Goal: Information Seeking & Learning: Understand process/instructions

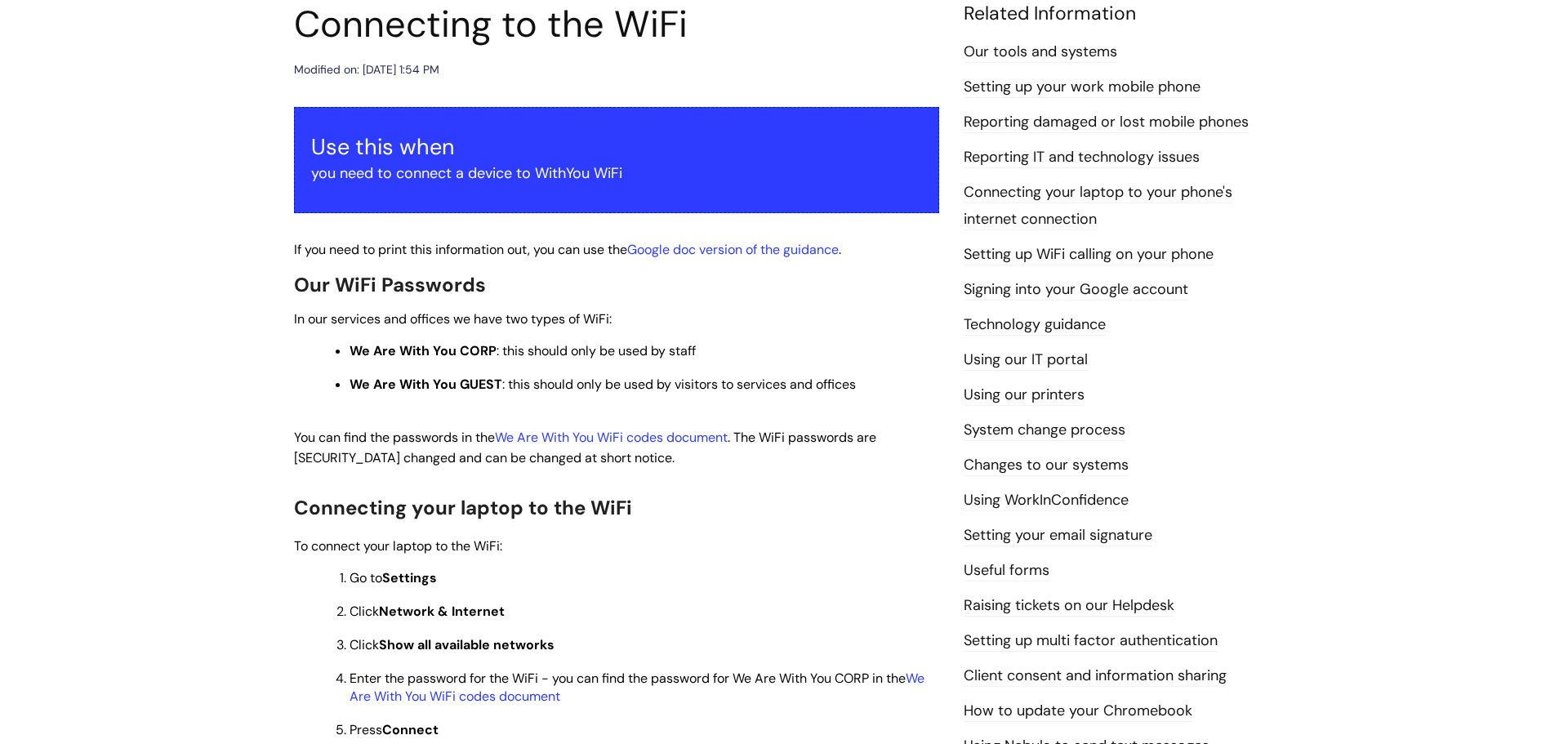
scroll to position [204, 0]
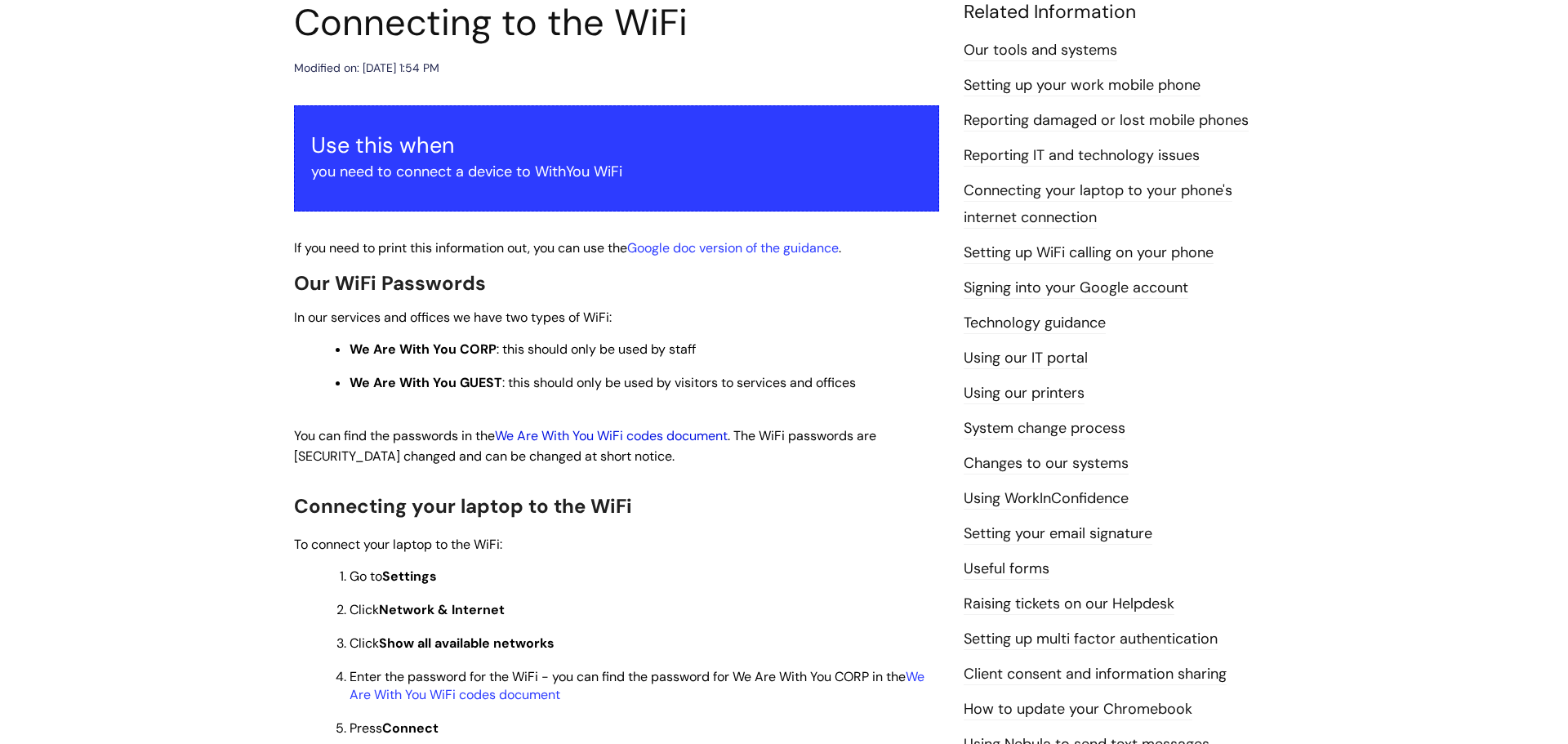
click at [673, 439] on link "We Are With You WiFi codes document" at bounding box center [611, 435] width 233 height 17
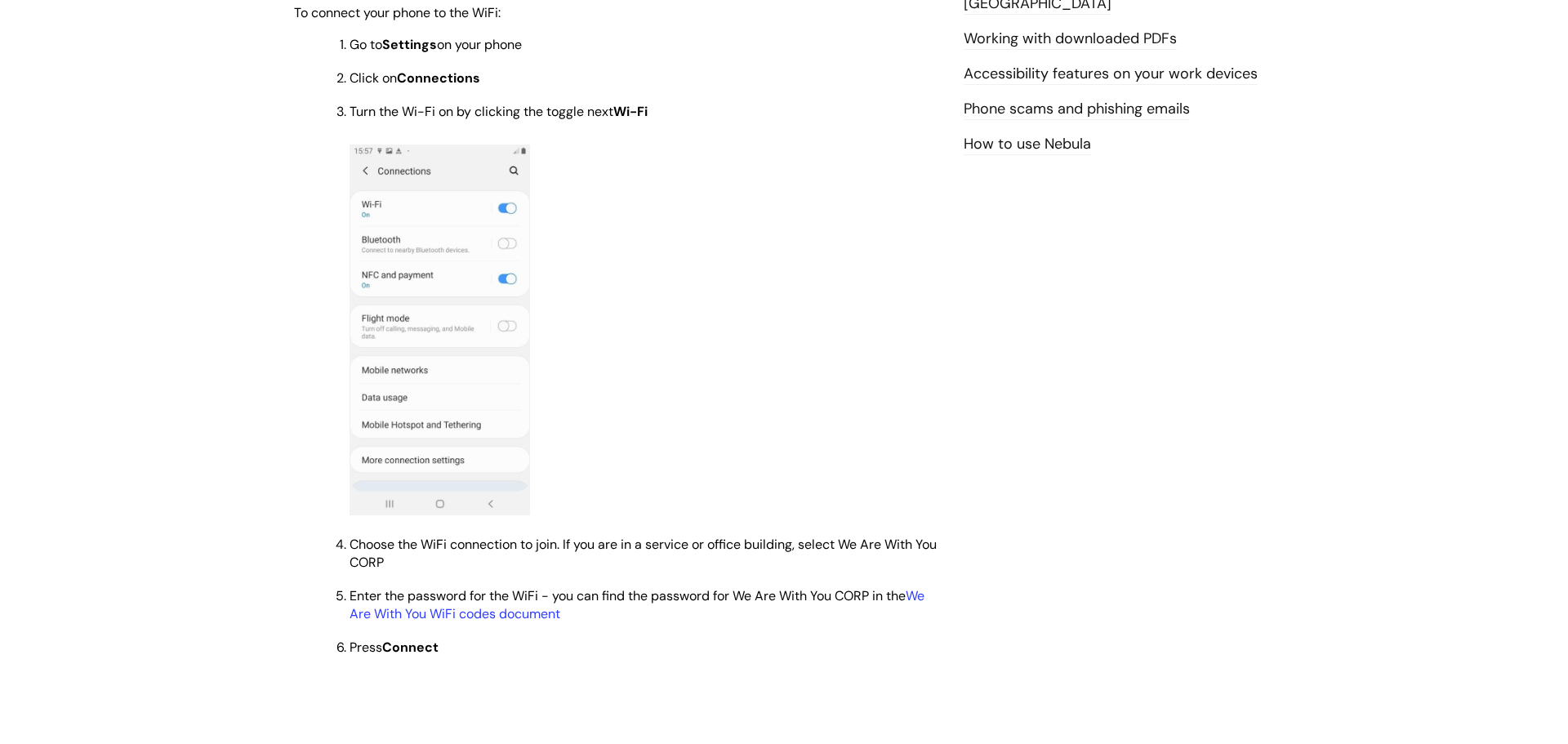
scroll to position [1006, 0]
click at [449, 614] on link "We Are With You WiFi codes document" at bounding box center [637, 605] width 575 height 35
